Goal: Task Accomplishment & Management: Manage account settings

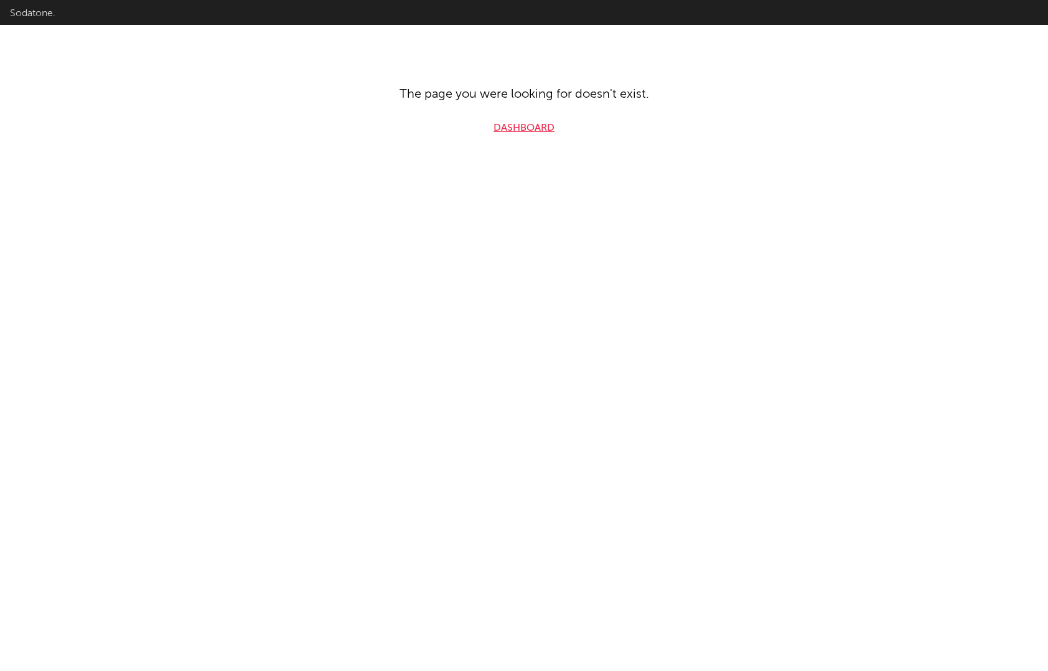
click at [529, 126] on link "Dashboard" at bounding box center [524, 128] width 61 height 15
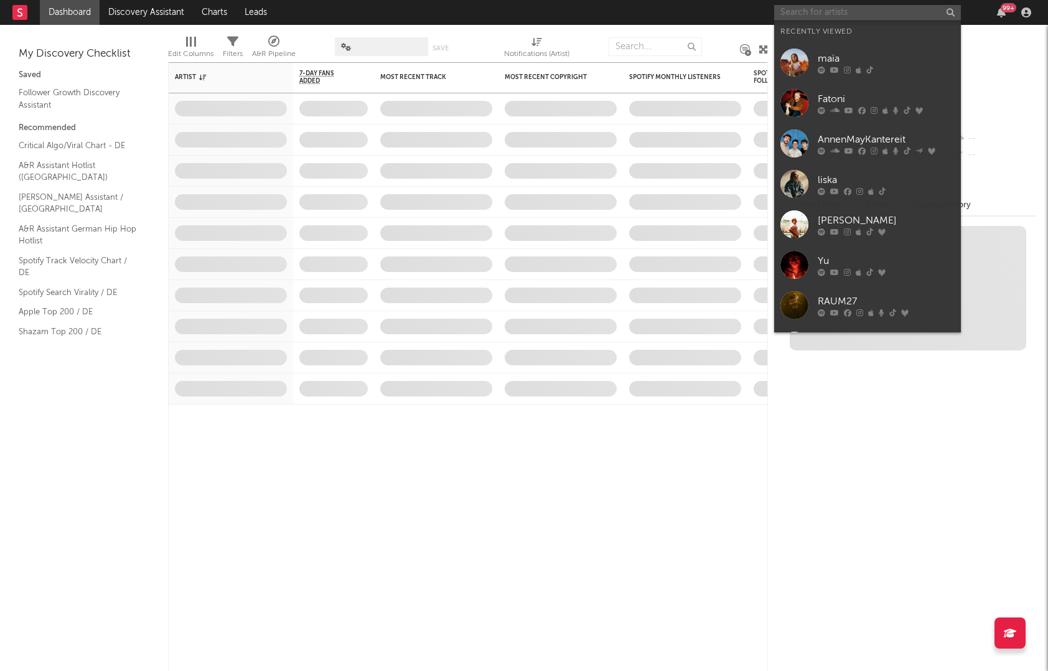
click at [814, 13] on input "text" at bounding box center [867, 13] width 187 height 16
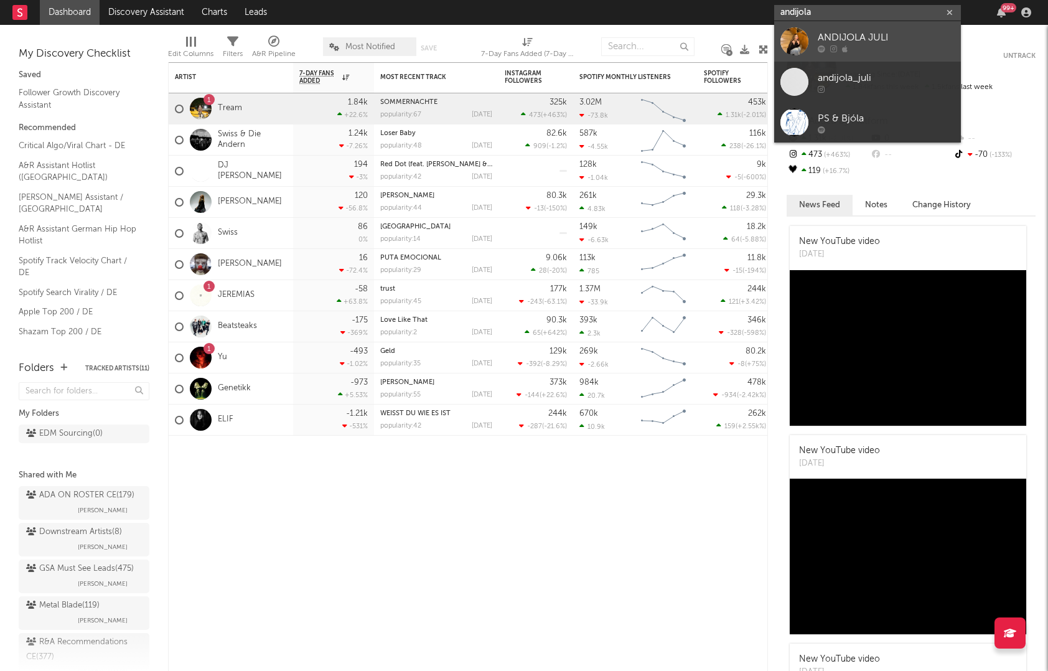
type input "andijola"
click at [885, 44] on div "ANDIJOLA JULI" at bounding box center [886, 37] width 137 height 15
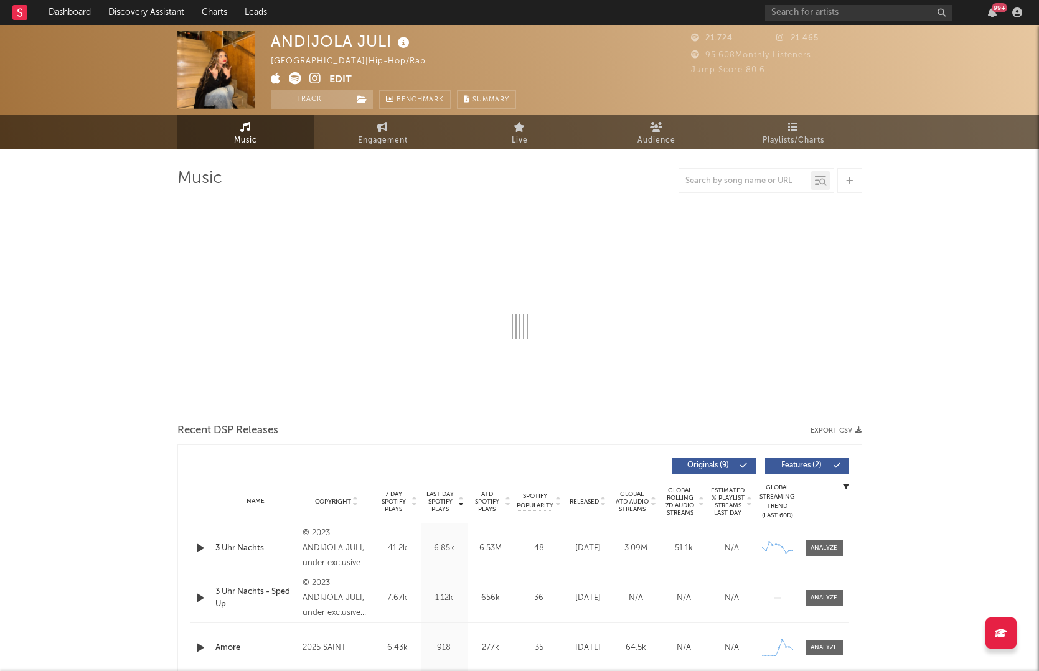
select select "6m"
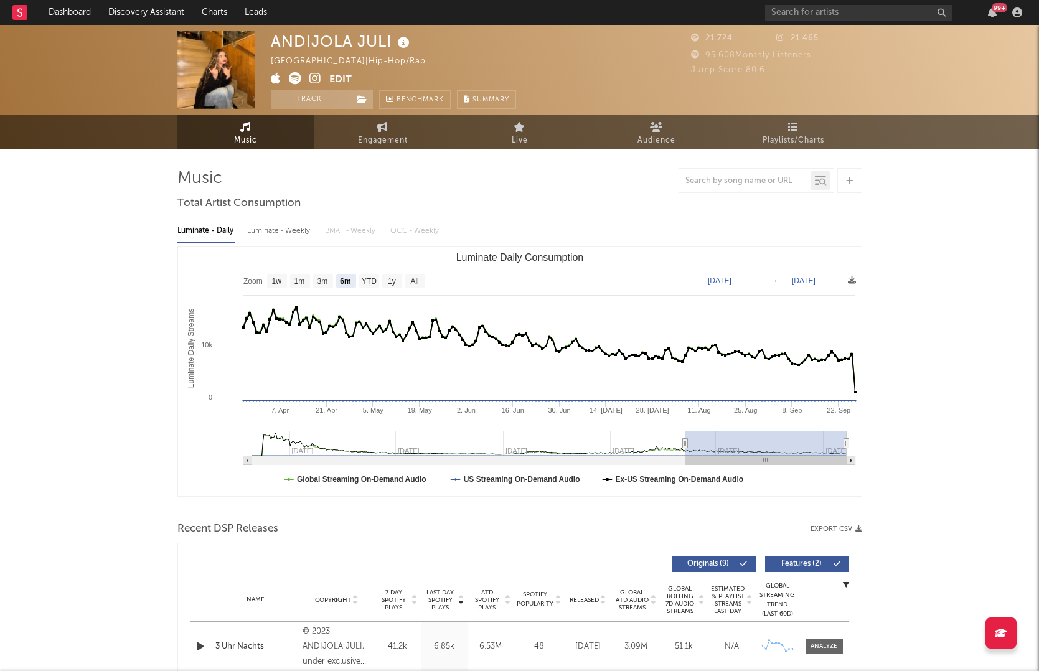
click at [341, 83] on button "Edit" at bounding box center [340, 80] width 22 height 16
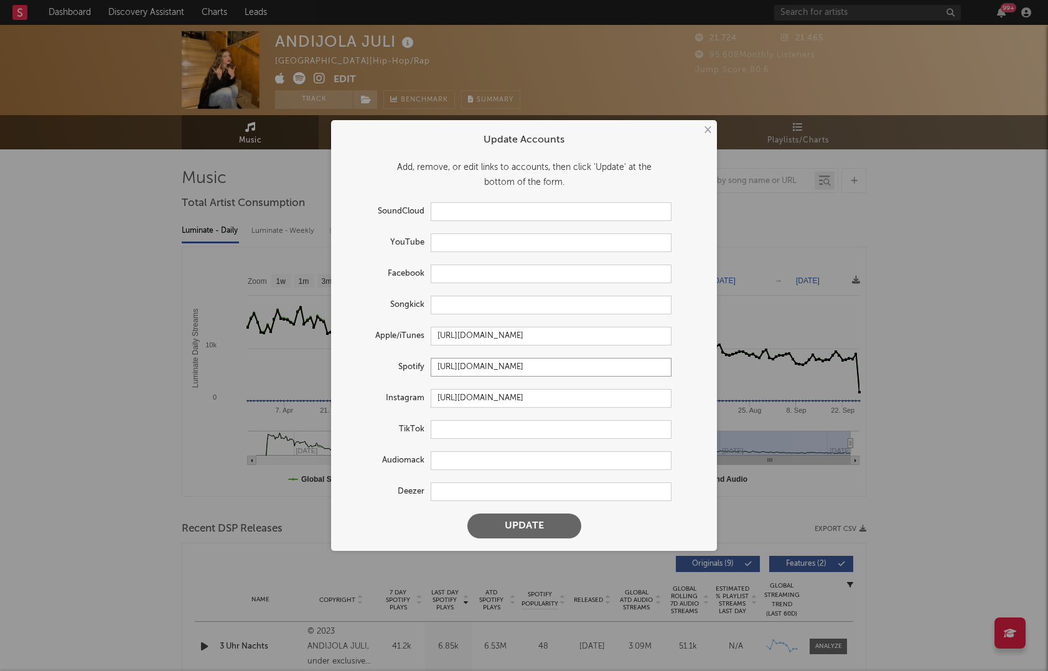
click at [489, 367] on input "[URL][DOMAIN_NAME]" at bounding box center [551, 367] width 241 height 19
click at [606, 395] on input "[URL][DOMAIN_NAME]" at bounding box center [551, 398] width 241 height 19
drag, startPoint x: 606, startPoint y: 395, endPoint x: 390, endPoint y: 403, distance: 216.2
click at [390, 403] on div "Instagram [URL][DOMAIN_NAME]" at bounding box center [508, 398] width 328 height 19
click at [633, 397] on input "[URL][DOMAIN_NAME]" at bounding box center [551, 398] width 241 height 19
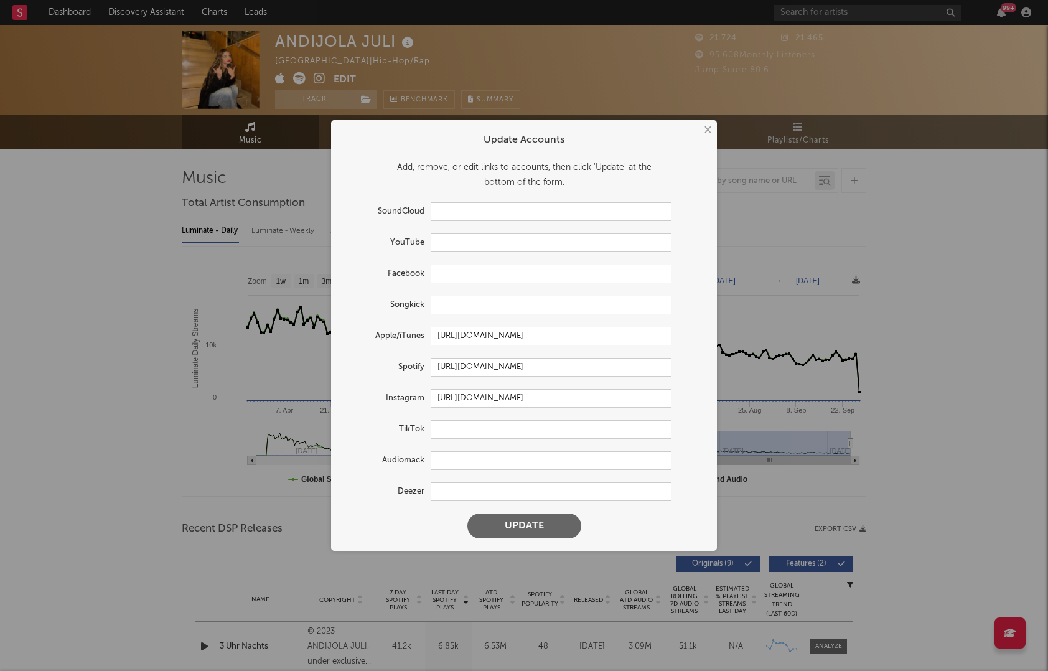
click at [709, 131] on button "×" at bounding box center [707, 130] width 14 height 14
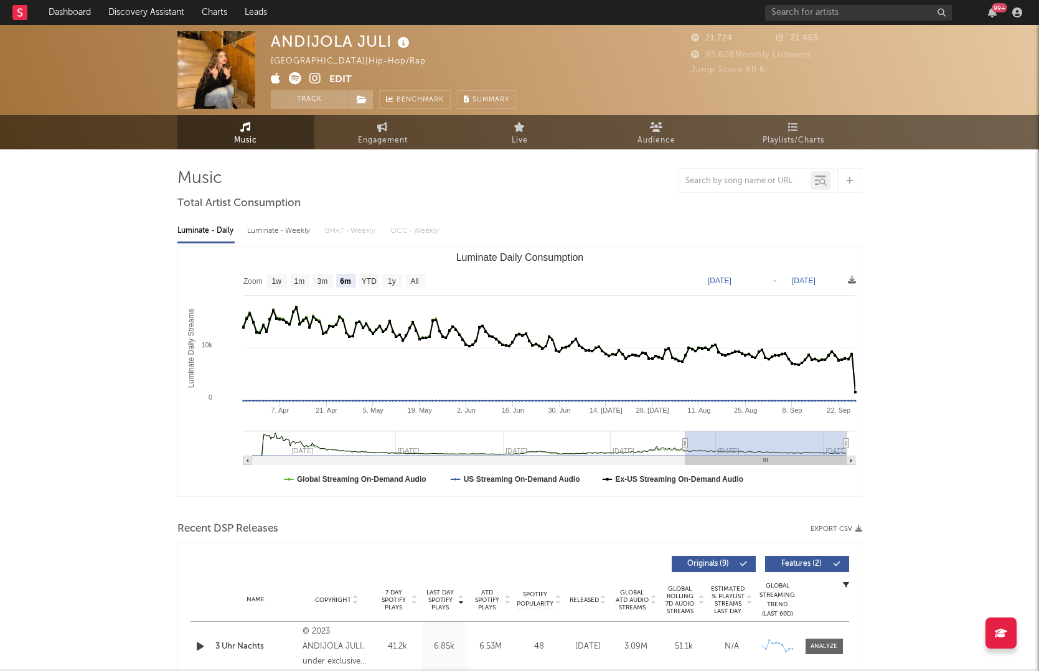
click at [341, 79] on button "Edit" at bounding box center [340, 80] width 22 height 16
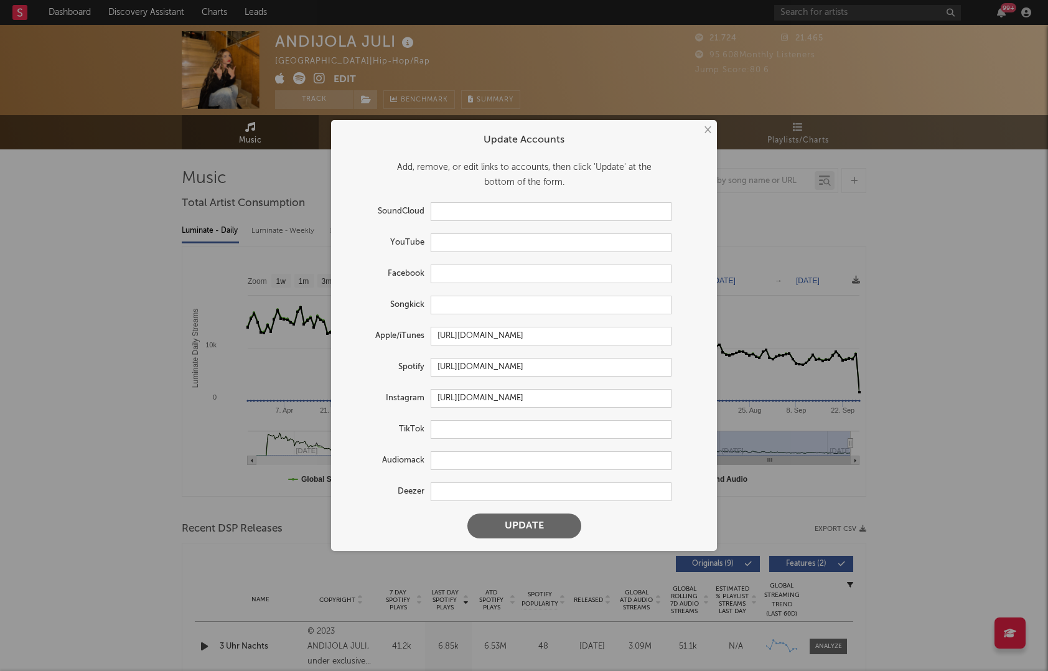
click at [458, 417] on form "Update Accounts Add, remove, or edit links to accounts, then click 'Update' at …" at bounding box center [524, 335] width 374 height 418
click at [459, 424] on input "text" at bounding box center [551, 429] width 241 height 19
paste input "[URL][DOMAIN_NAME]"
type input "[URL][DOMAIN_NAME]"
click at [532, 526] on button "Update" at bounding box center [525, 526] width 114 height 25
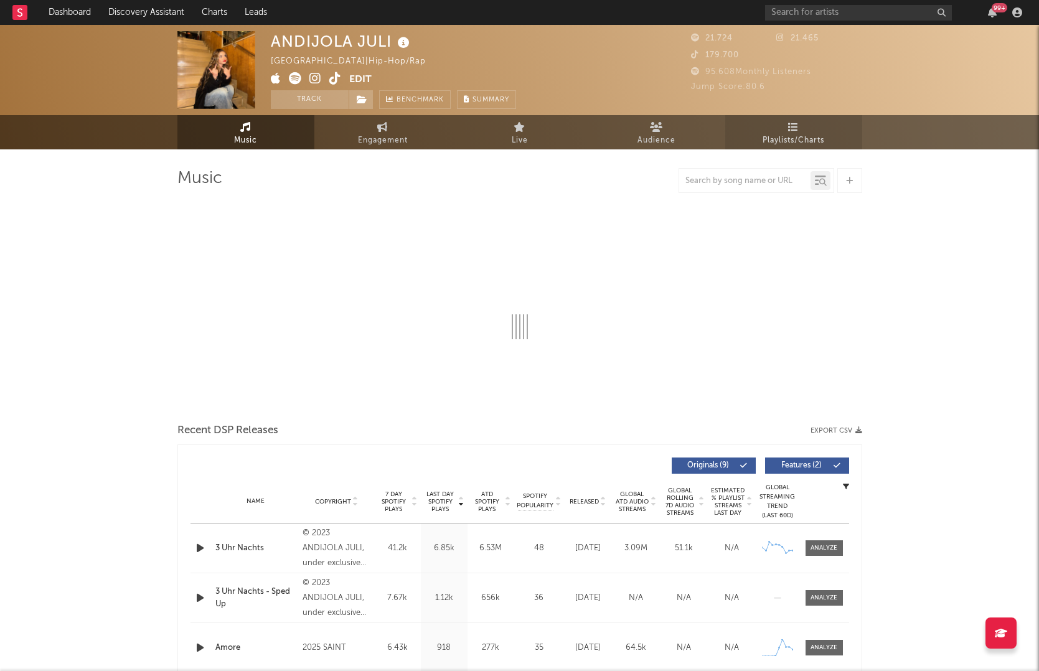
select select "6m"
